Goal: Navigation & Orientation: Go to known website

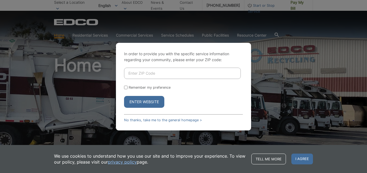
click at [155, 72] on input "Enter ZIP Code" at bounding box center [182, 73] width 117 height 11
type input "92029-5727"
click at [126, 88] on input "Remember my preference" at bounding box center [126, 88] width 4 height 4
checkbox input "true"
click at [139, 101] on button "Enter Website" at bounding box center [144, 102] width 40 height 12
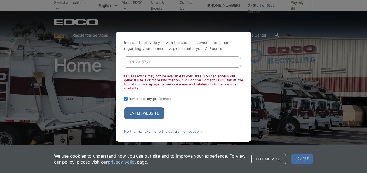
click at [142, 114] on button "Enter Website" at bounding box center [144, 114] width 40 height 12
click at [142, 113] on button "Enter Website" at bounding box center [144, 114] width 40 height 12
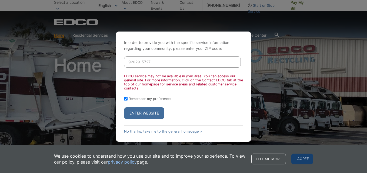
click at [298, 161] on span "I agree" at bounding box center [302, 159] width 22 height 11
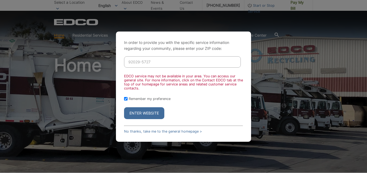
click at [150, 116] on button "Enter Website" at bounding box center [144, 114] width 40 height 12
click at [148, 112] on button "Enter Website" at bounding box center [144, 114] width 40 height 12
